Goal: Entertainment & Leisure: Browse casually

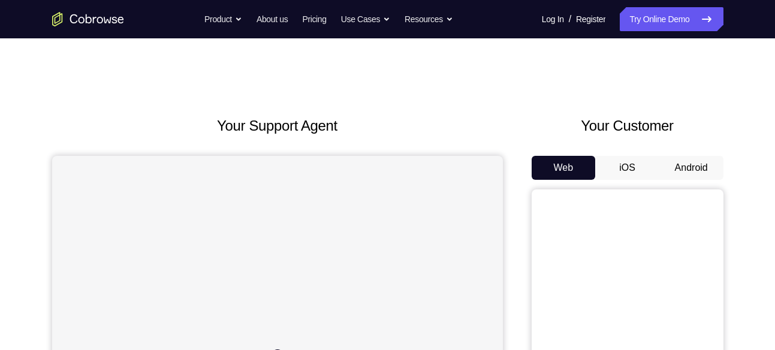
click at [692, 175] on button "Android" at bounding box center [691, 168] width 64 height 24
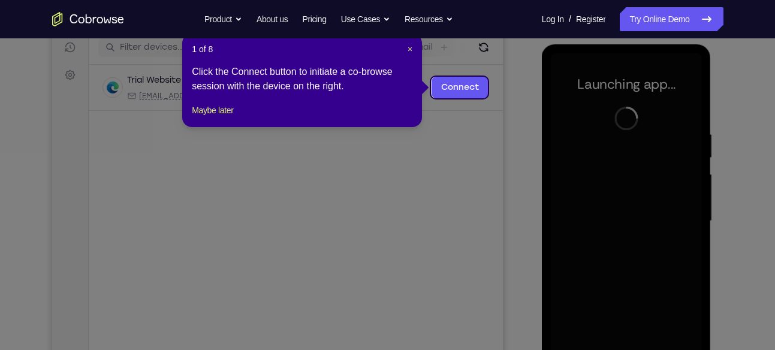
scroll to position [153, 0]
click at [408, 46] on span "×" at bounding box center [410, 50] width 5 height 10
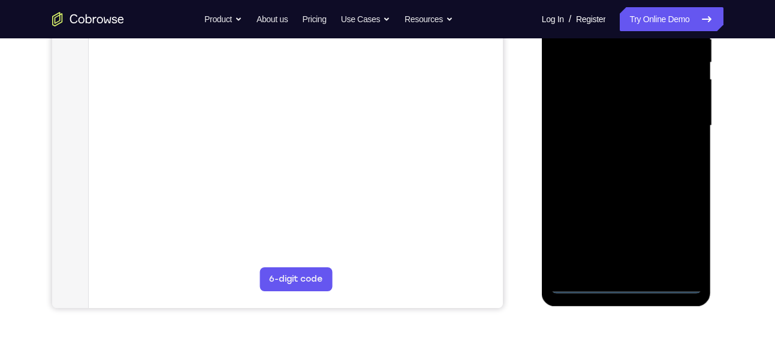
scroll to position [251, 0]
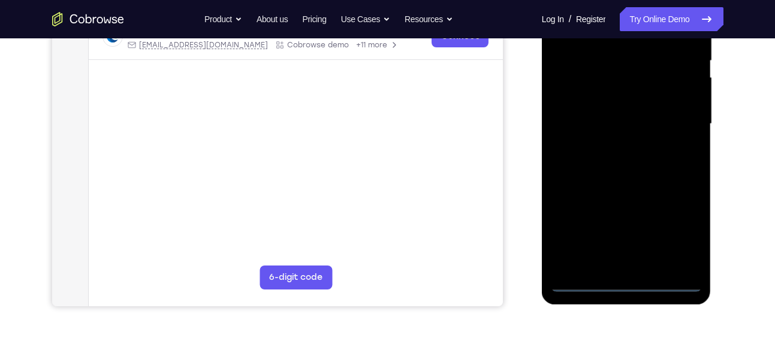
click at [625, 287] on div at bounding box center [626, 124] width 151 height 336
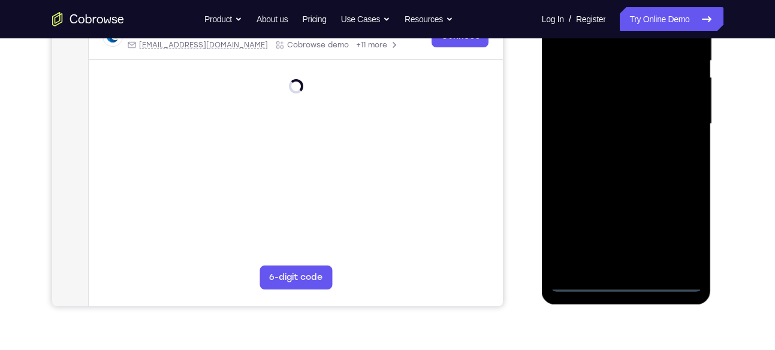
click at [625, 287] on div at bounding box center [626, 124] width 151 height 336
click at [627, 281] on div at bounding box center [626, 124] width 151 height 336
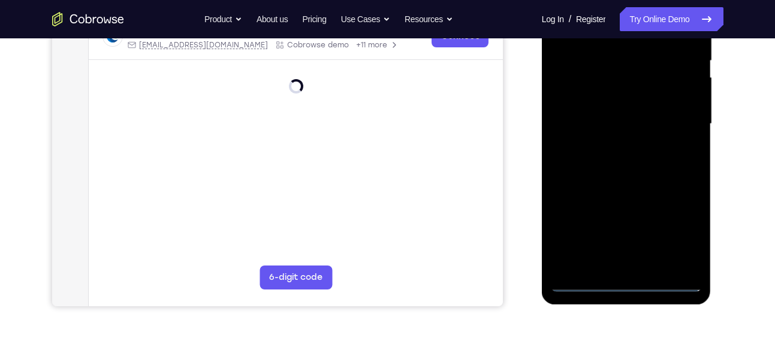
click at [627, 281] on div at bounding box center [626, 124] width 151 height 336
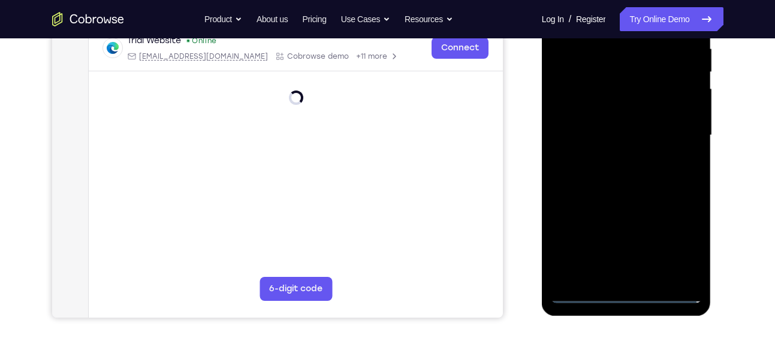
scroll to position [242, 0]
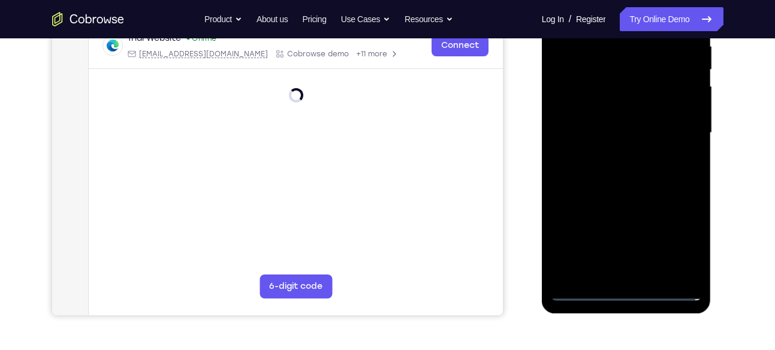
click at [679, 234] on div at bounding box center [626, 133] width 151 height 336
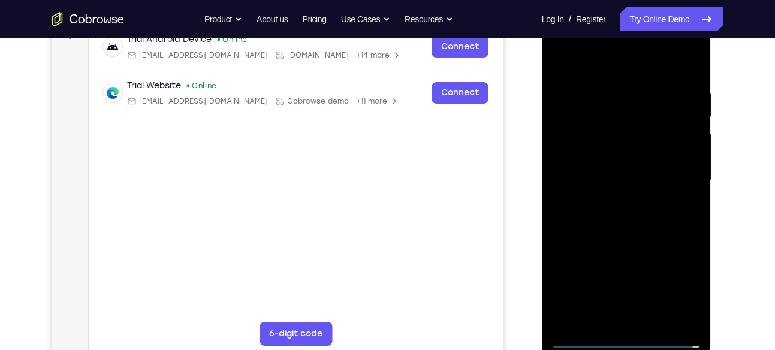
scroll to position [197, 0]
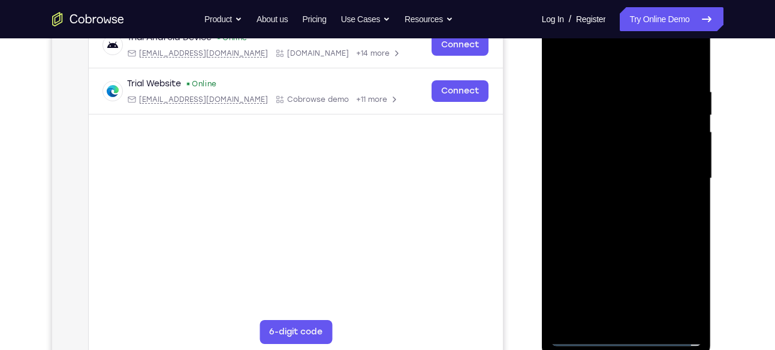
click at [680, 289] on div at bounding box center [626, 179] width 151 height 336
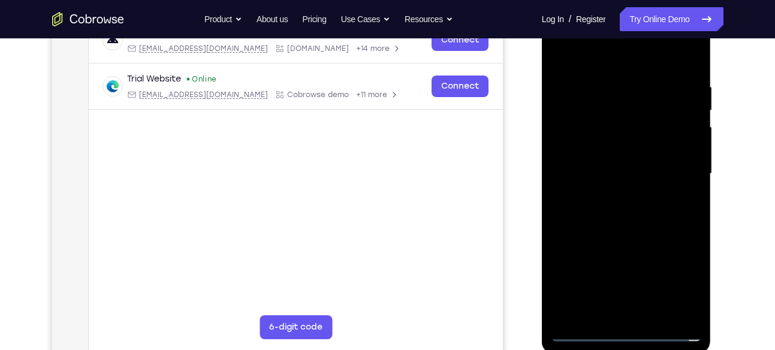
scroll to position [204, 0]
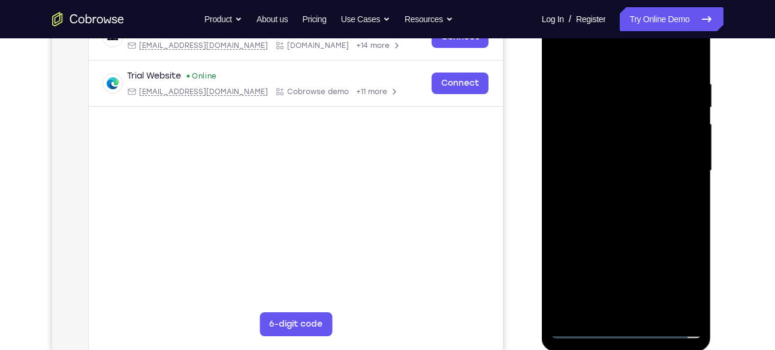
click at [682, 277] on div at bounding box center [626, 171] width 151 height 336
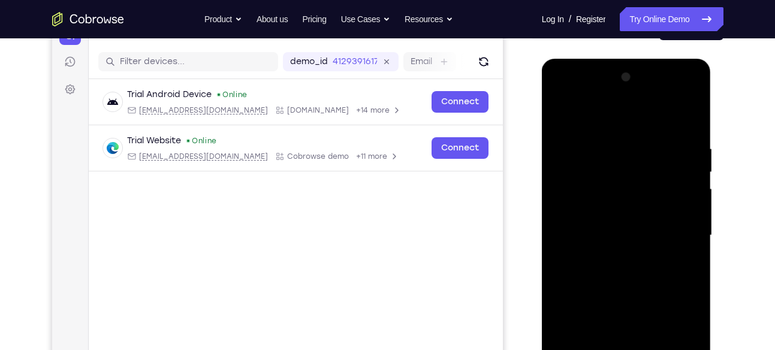
scroll to position [138, 0]
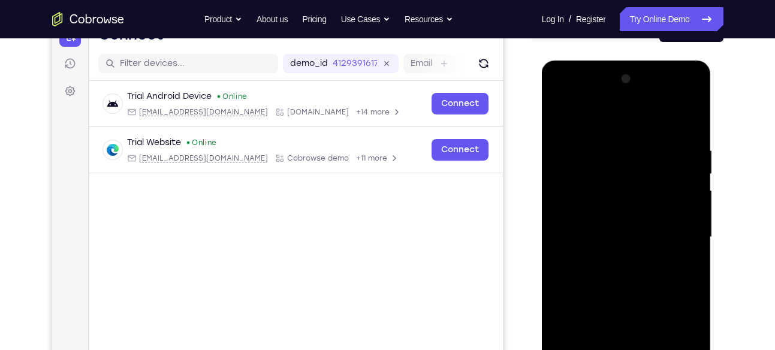
click at [561, 98] on div at bounding box center [626, 238] width 151 height 336
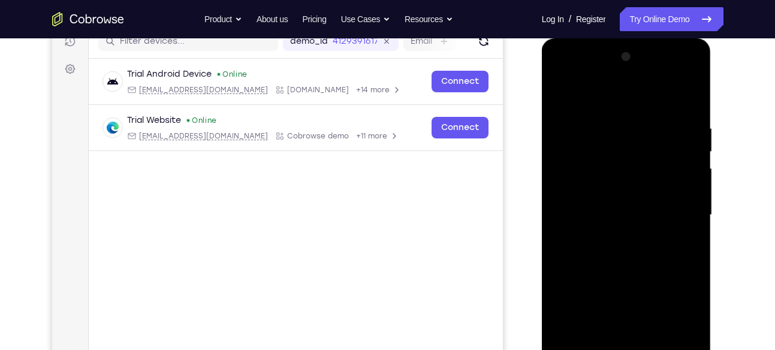
scroll to position [161, 0]
click at [577, 171] on div at bounding box center [626, 215] width 151 height 336
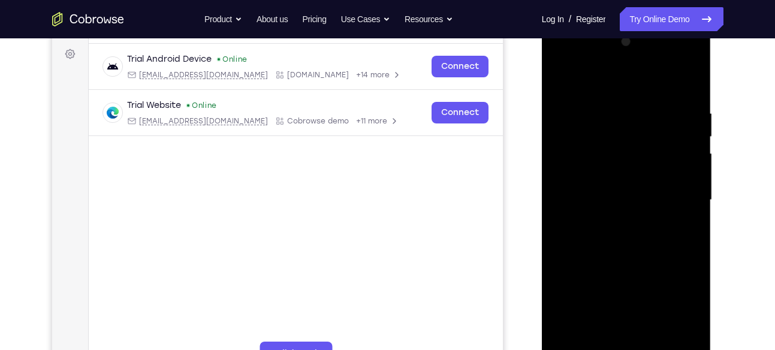
scroll to position [195, 0]
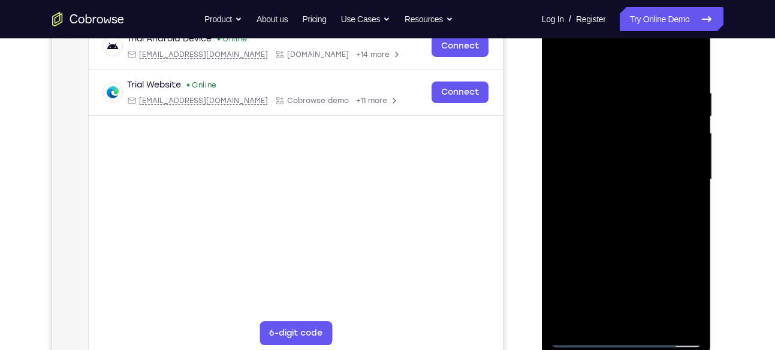
click at [619, 184] on div at bounding box center [626, 180] width 151 height 336
click at [622, 172] on div at bounding box center [626, 180] width 151 height 336
click at [597, 169] on div at bounding box center [626, 180] width 151 height 336
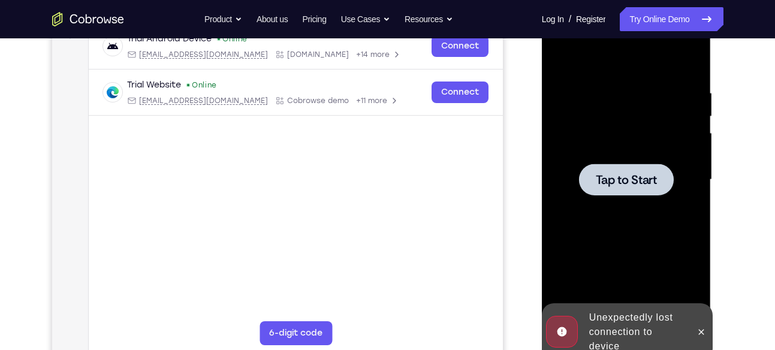
click at [597, 169] on div at bounding box center [626, 180] width 95 height 32
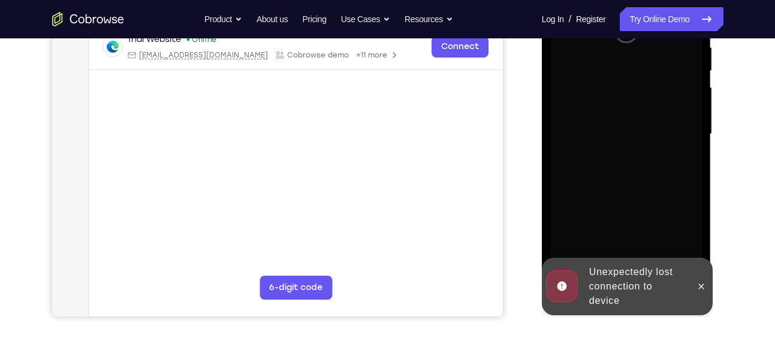
scroll to position [242, 0]
click at [699, 289] on icon at bounding box center [702, 286] width 10 height 10
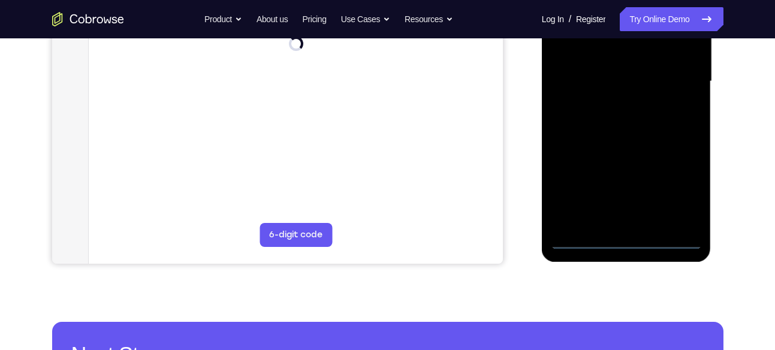
scroll to position [295, 0]
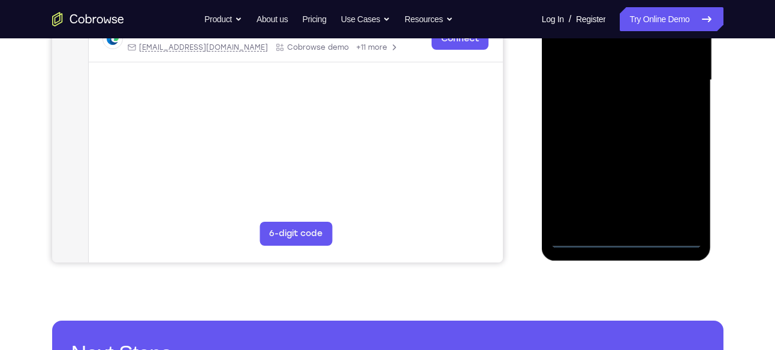
click at [625, 240] on div at bounding box center [626, 80] width 151 height 336
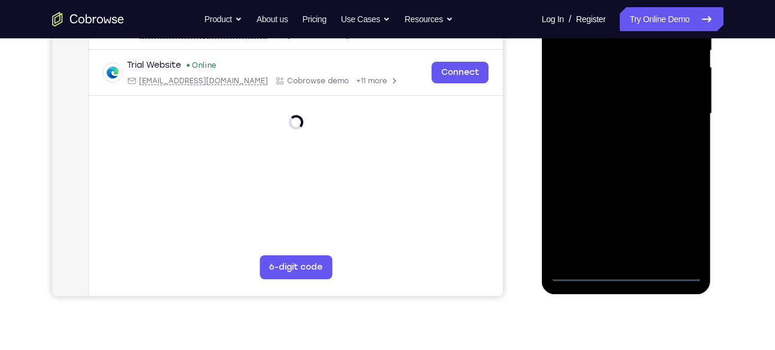
click at [689, 225] on div at bounding box center [626, 114] width 151 height 336
click at [679, 224] on div at bounding box center [626, 114] width 151 height 336
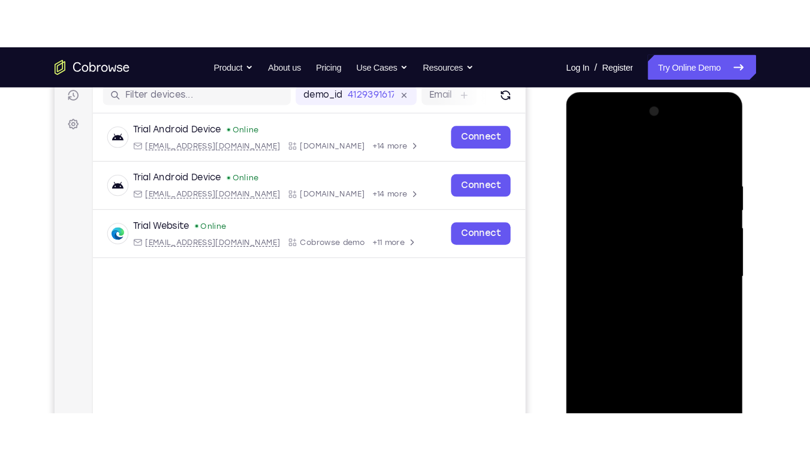
scroll to position [155, 0]
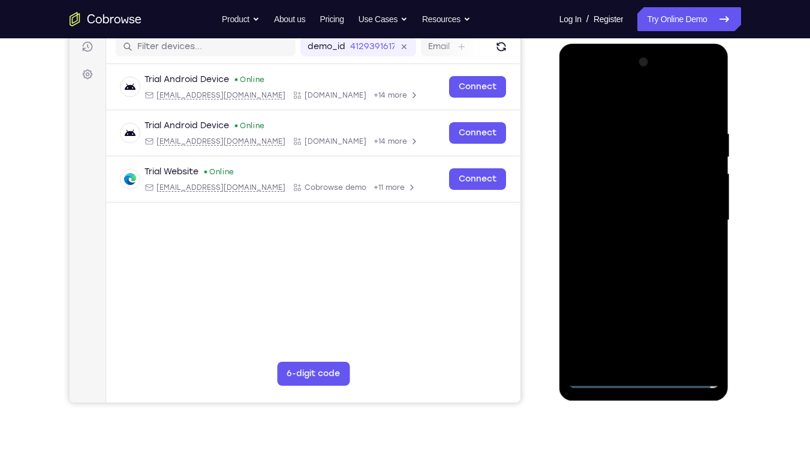
click at [580, 81] on div at bounding box center [643, 221] width 151 height 336
click at [590, 192] on div at bounding box center [643, 221] width 151 height 336
click at [603, 225] on div at bounding box center [643, 221] width 151 height 336
click at [628, 214] on div at bounding box center [643, 221] width 151 height 336
click at [612, 237] on div at bounding box center [643, 221] width 151 height 336
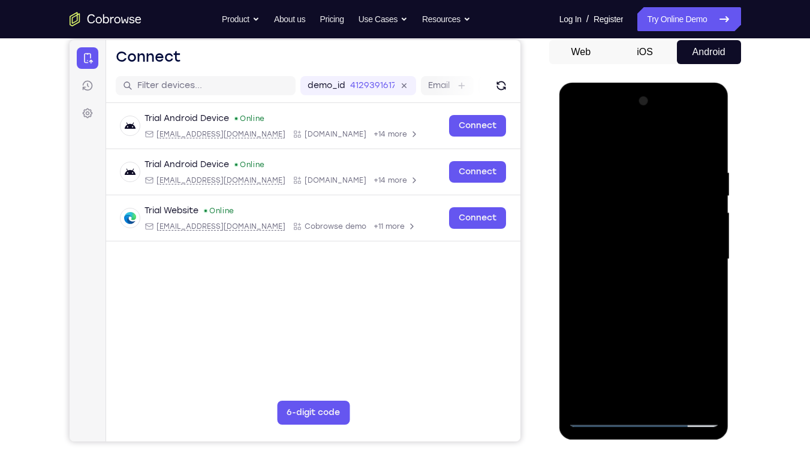
scroll to position [112, 0]
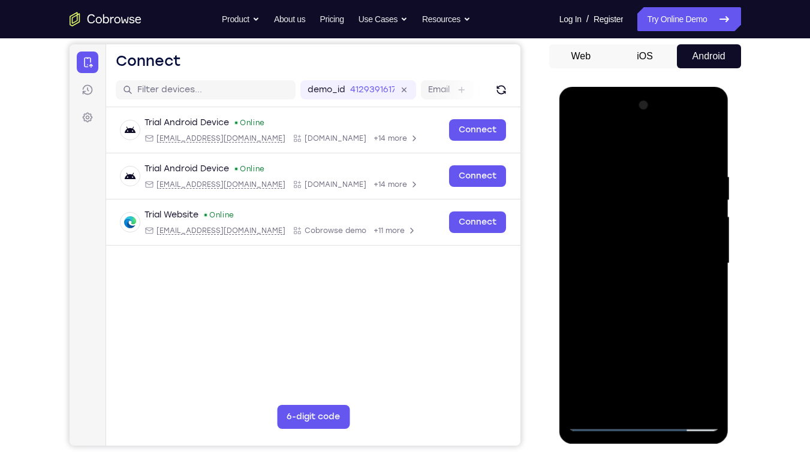
click at [664, 286] on div at bounding box center [643, 264] width 151 height 336
click at [618, 282] on div at bounding box center [643, 264] width 151 height 336
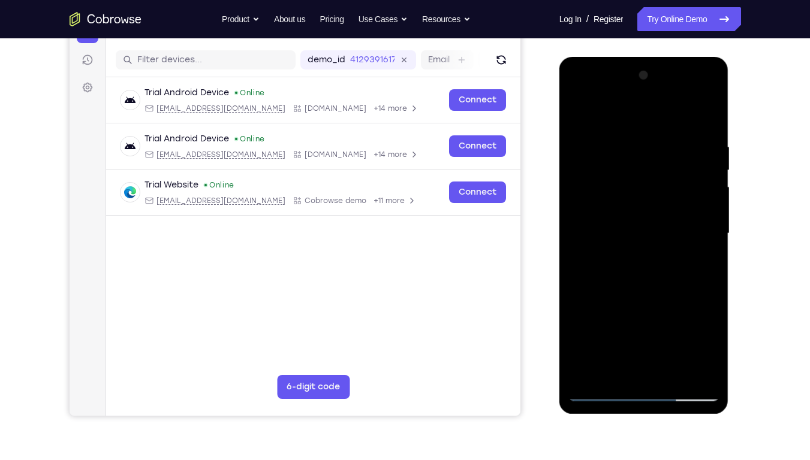
scroll to position [142, 0]
click at [625, 350] on div at bounding box center [643, 233] width 151 height 336
click at [608, 127] on div at bounding box center [643, 233] width 151 height 336
click at [591, 186] on div at bounding box center [643, 233] width 151 height 336
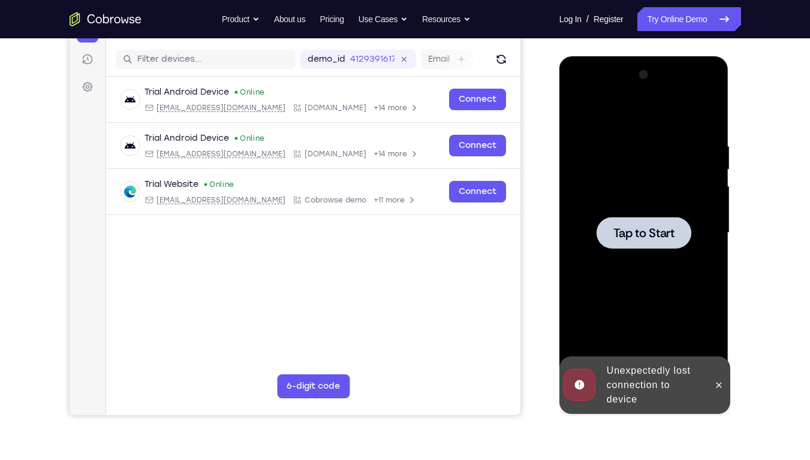
click at [636, 237] on span "Tap to Start" at bounding box center [643, 233] width 61 height 12
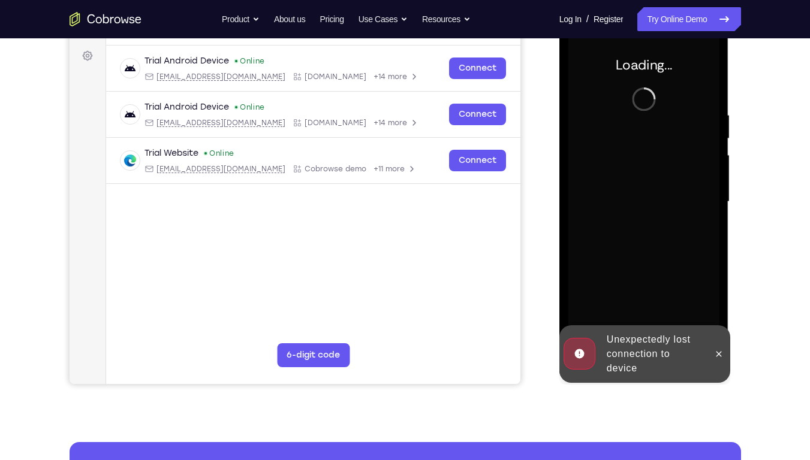
scroll to position [176, 0]
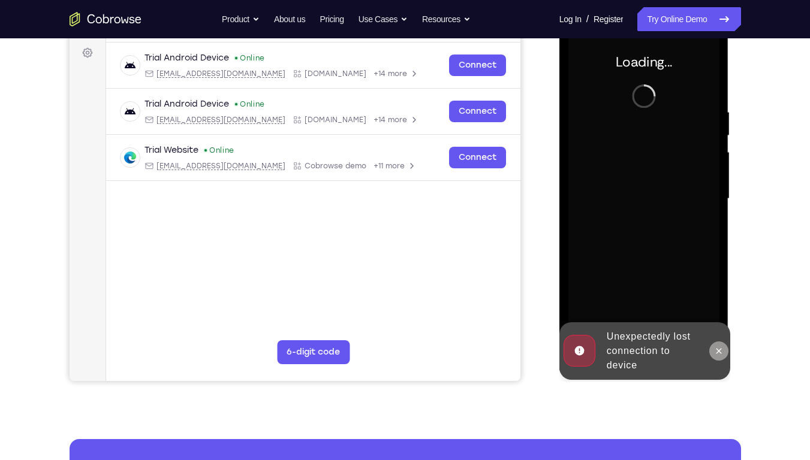
click at [718, 350] on icon at bounding box center [719, 352] width 10 height 10
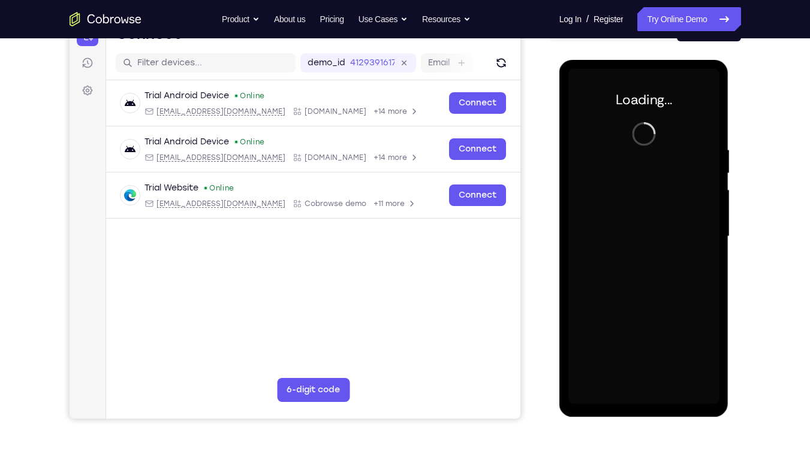
scroll to position [138, 0]
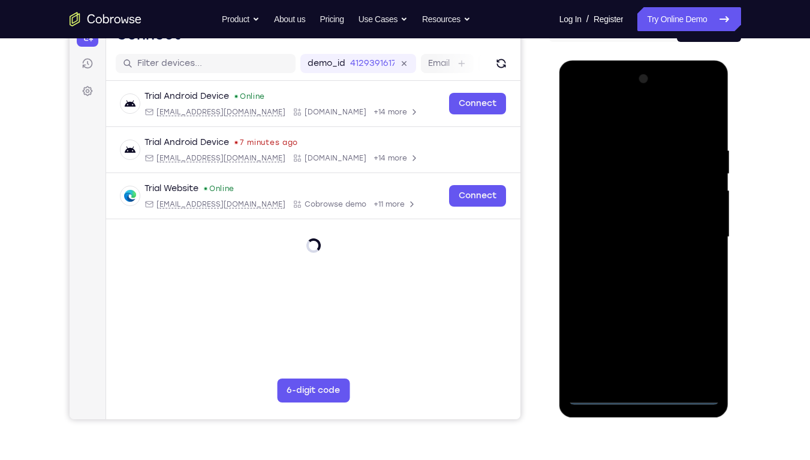
click at [640, 350] on div at bounding box center [643, 238] width 151 height 336
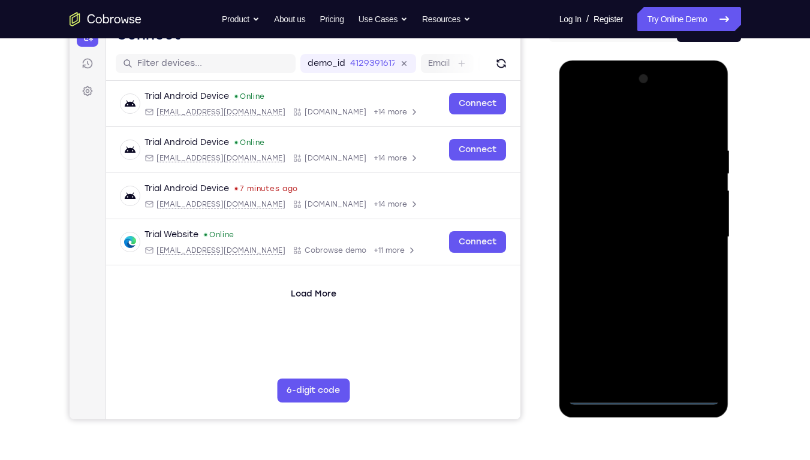
click at [696, 342] on div at bounding box center [643, 238] width 151 height 336
click at [582, 94] on div at bounding box center [643, 238] width 151 height 336
click at [595, 199] on div at bounding box center [643, 238] width 151 height 336
click at [600, 231] on div at bounding box center [643, 238] width 151 height 336
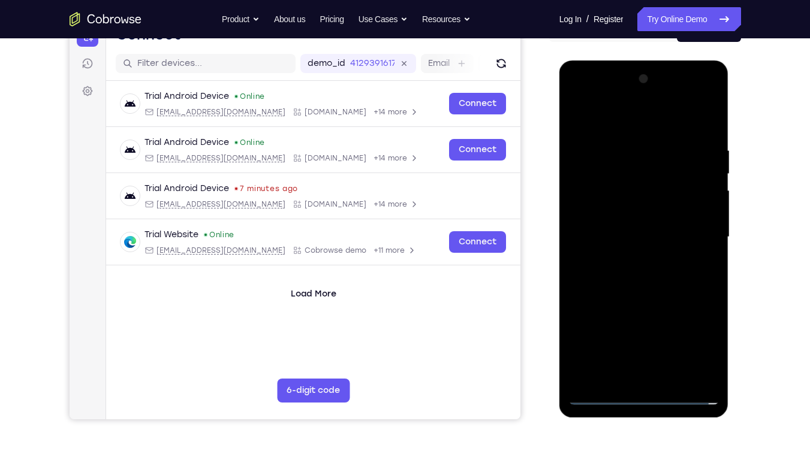
click at [608, 233] on div at bounding box center [643, 238] width 151 height 336
click at [603, 192] on div at bounding box center [643, 238] width 151 height 336
click at [624, 222] on div at bounding box center [643, 238] width 151 height 336
click at [621, 248] on div at bounding box center [643, 238] width 151 height 336
